Goal: Check status: Check status

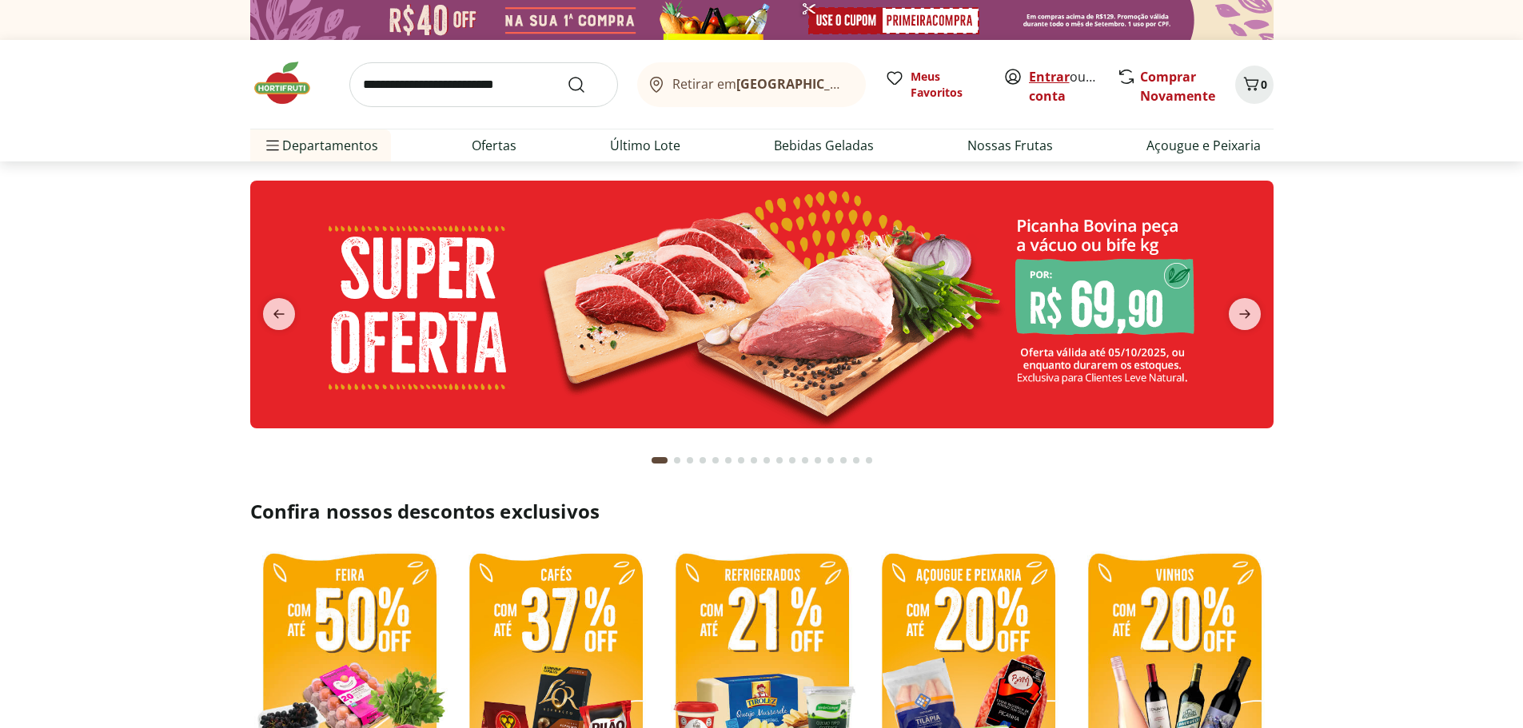
click at [1030, 76] on link "Entrar" at bounding box center [1049, 77] width 41 height 18
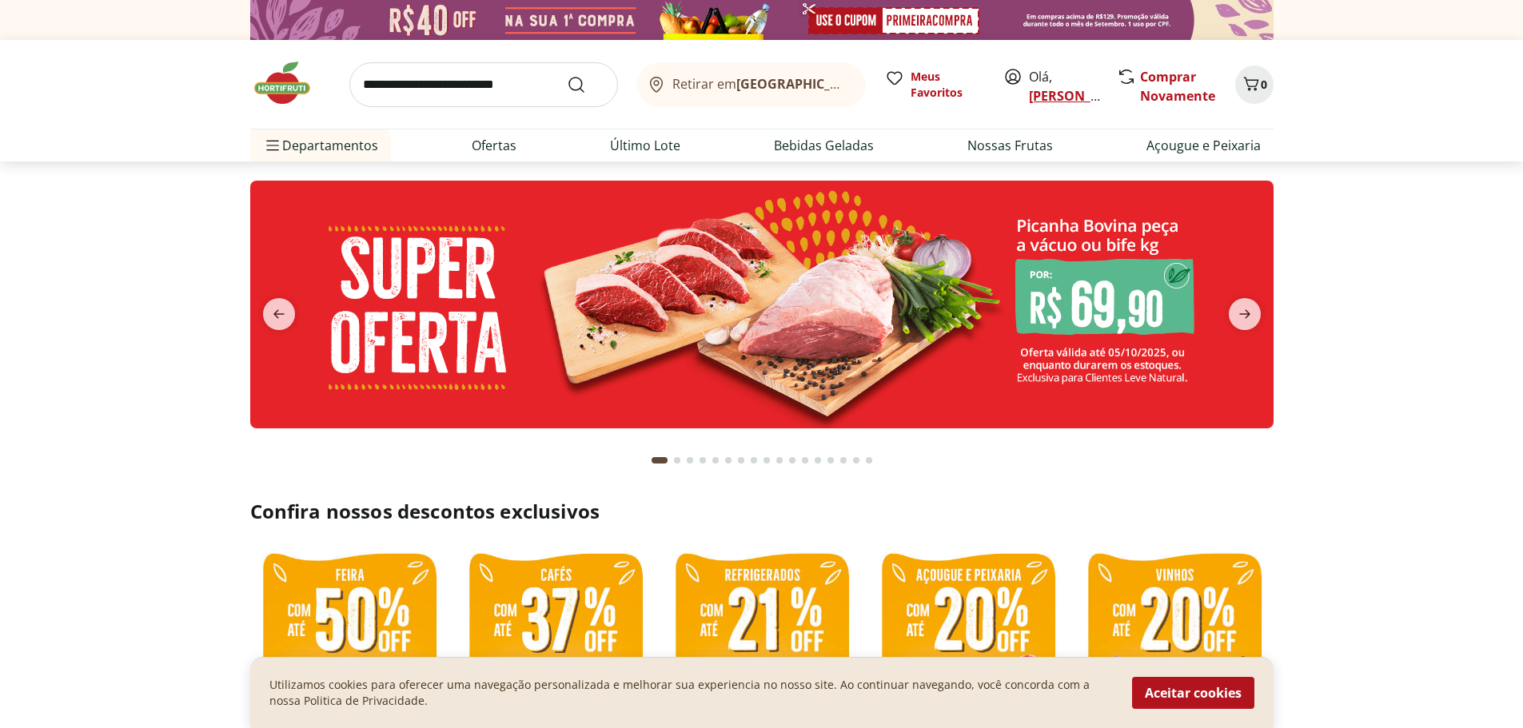
click at [1044, 90] on link "[PERSON_NAME]" at bounding box center [1081, 96] width 104 height 18
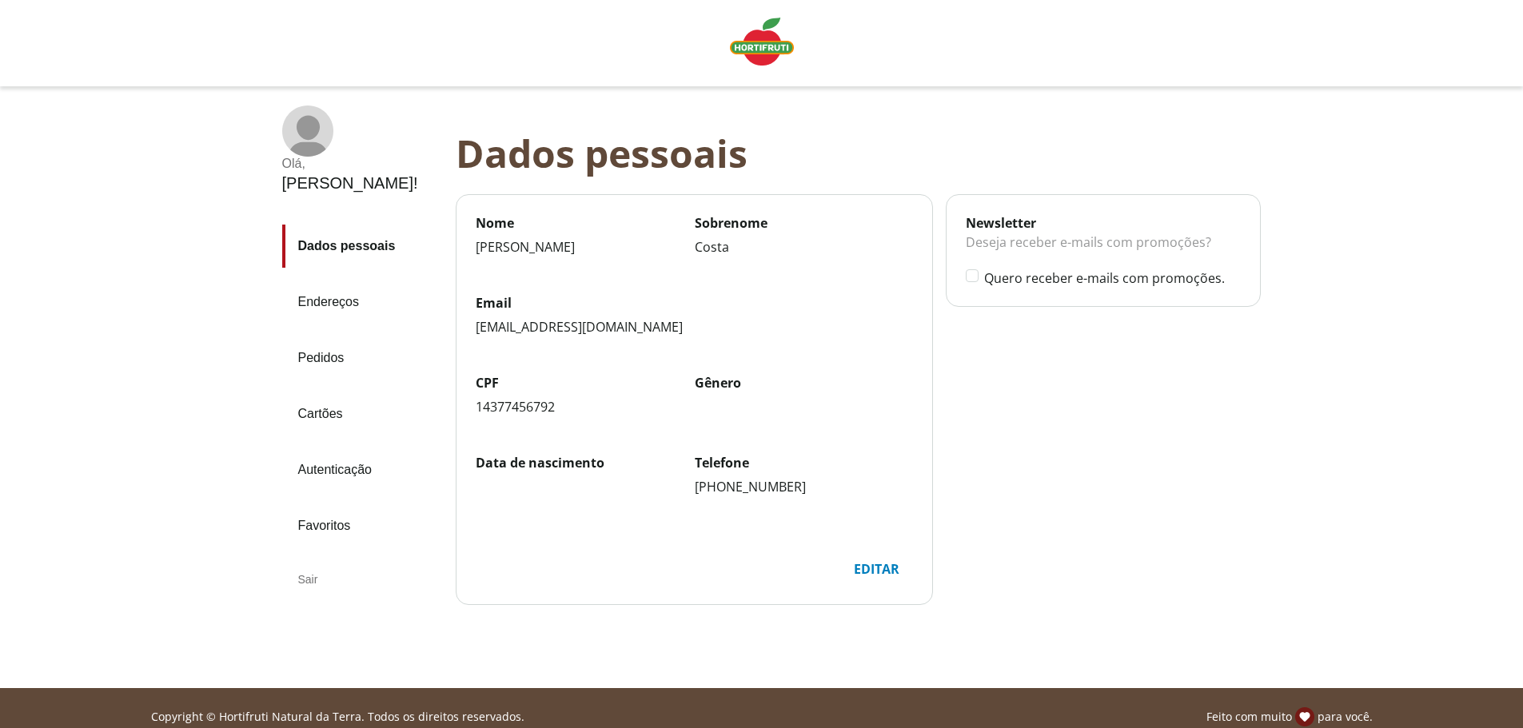
click at [358, 337] on link "Pedidos" at bounding box center [362, 358] width 161 height 43
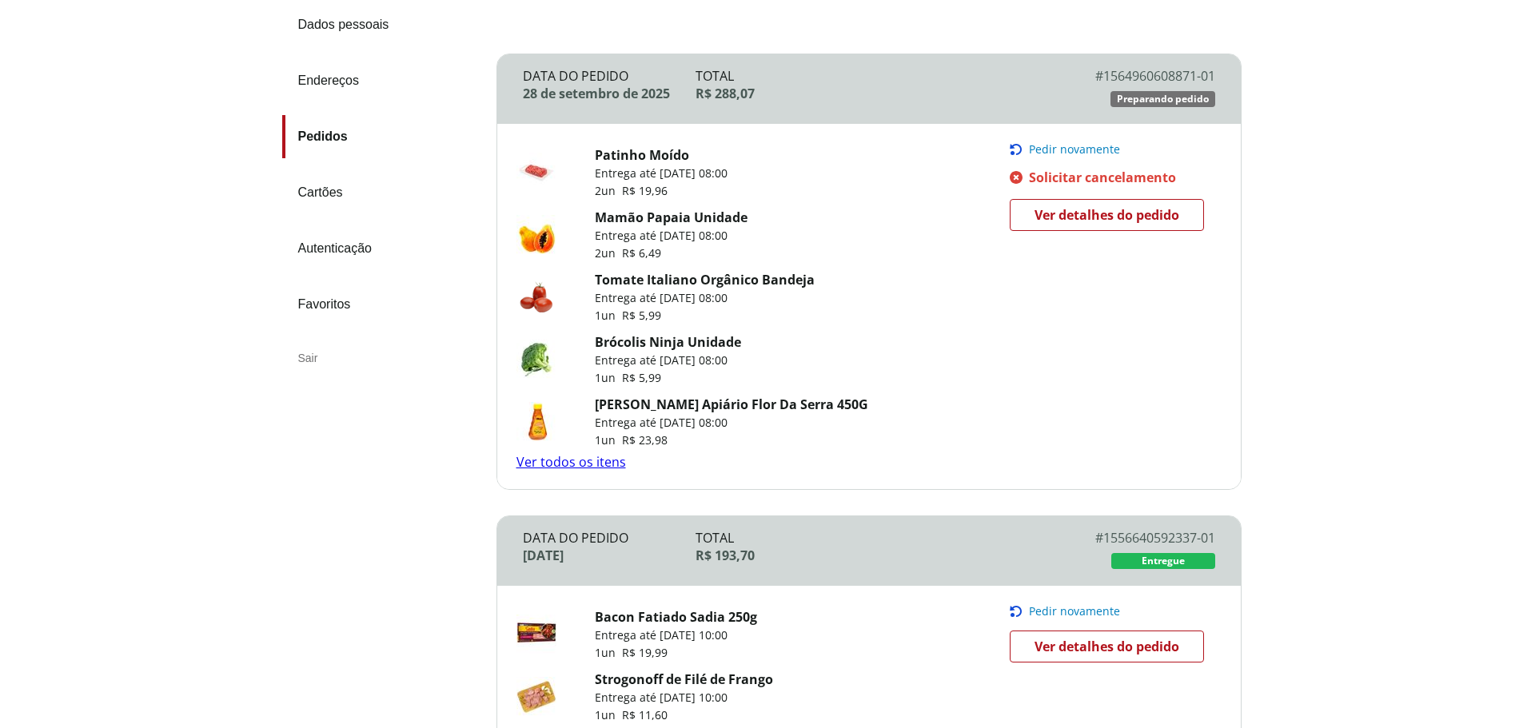
scroll to position [160, 0]
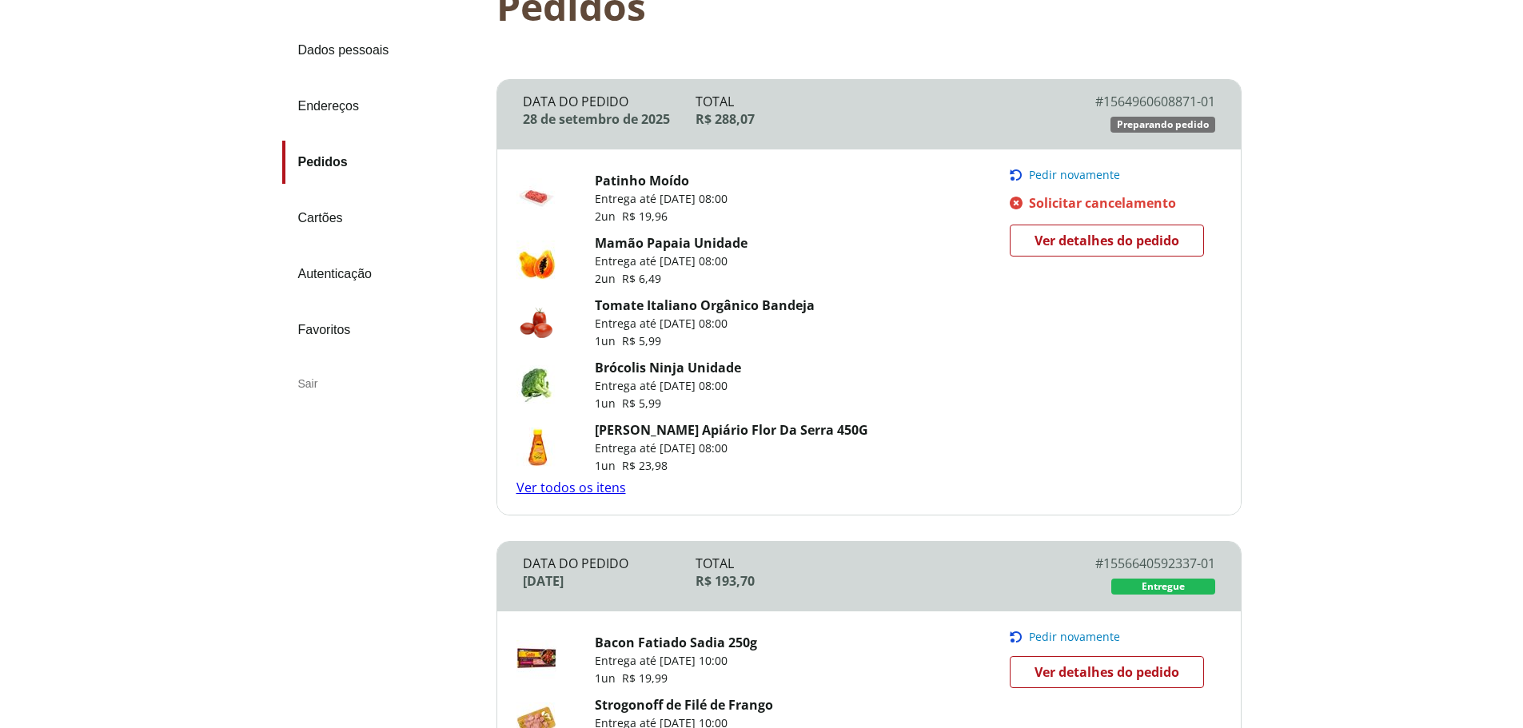
click at [1028, 252] on link "Ver detalhes do pedido" at bounding box center [1107, 241] width 194 height 32
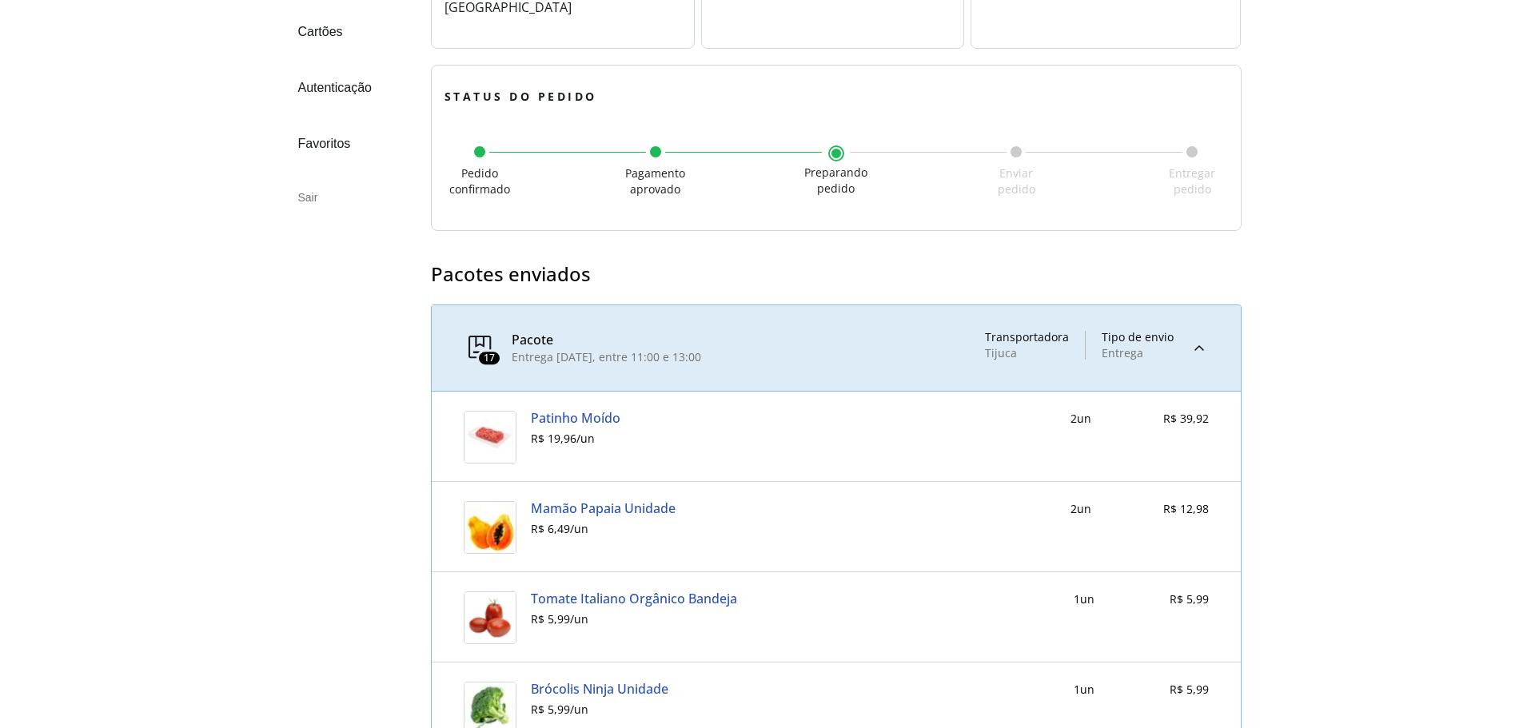
scroll to position [126, 0]
